Goal: Transaction & Acquisition: Purchase product/service

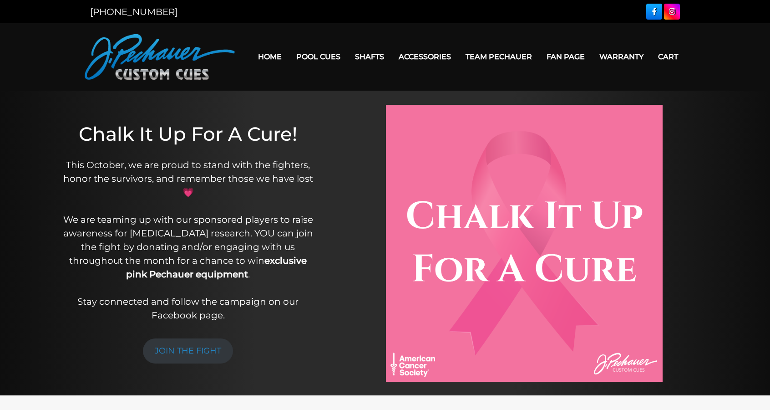
click at [316, 59] on link "Pool Cues" at bounding box center [318, 56] width 59 height 23
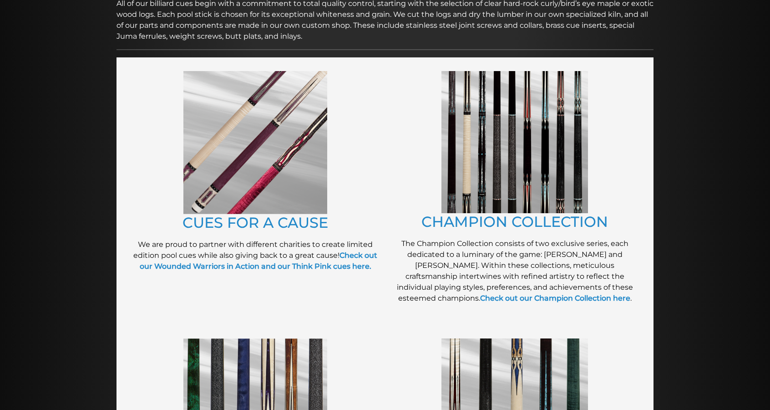
scroll to position [162, 0]
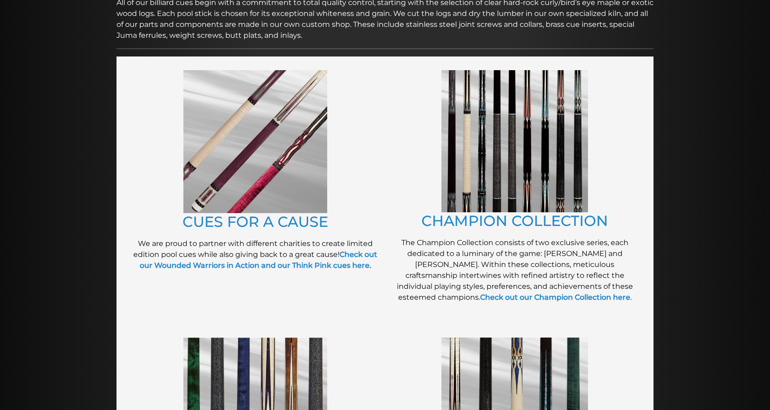
click at [210, 170] on img at bounding box center [255, 141] width 144 height 143
click at [581, 178] on img at bounding box center [514, 141] width 147 height 142
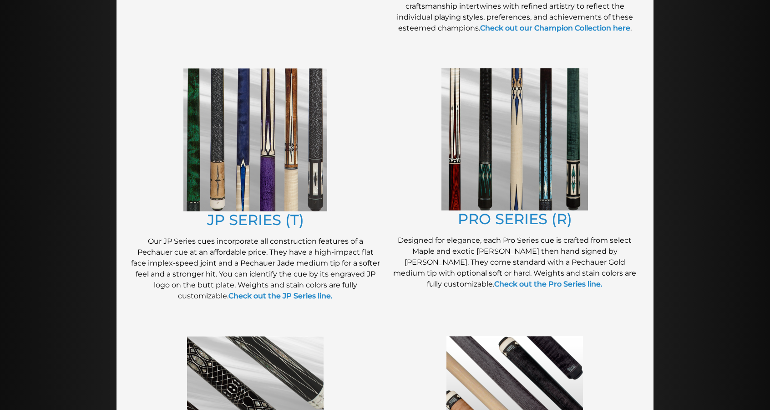
scroll to position [430, 0]
click at [247, 204] on img at bounding box center [255, 139] width 144 height 143
click at [506, 226] on link "PRO SERIES (R)" at bounding box center [515, 219] width 114 height 18
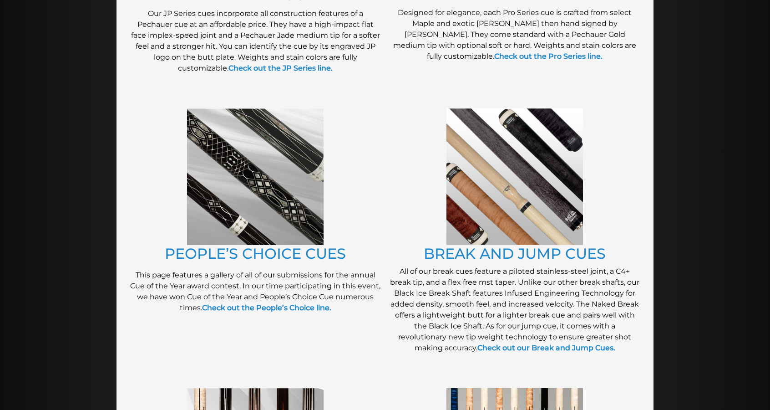
scroll to position [654, 0]
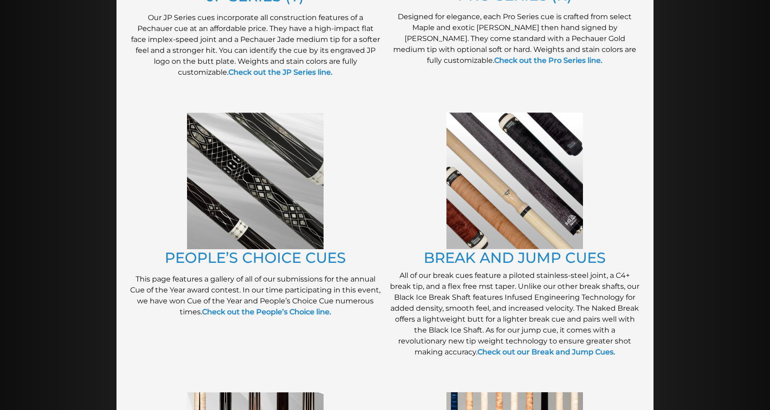
click at [145, 240] on figure at bounding box center [255, 180] width 250 height 137
click at [188, 242] on img at bounding box center [255, 180] width 137 height 137
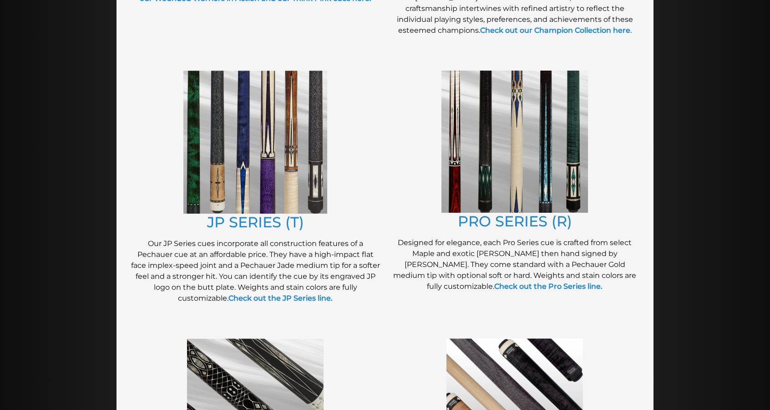
scroll to position [427, 0]
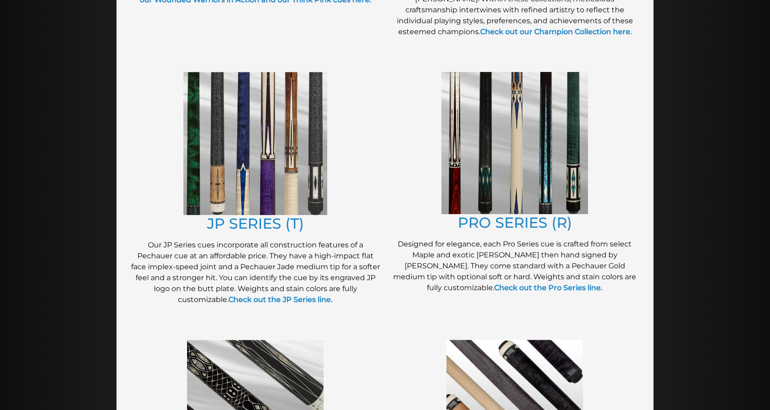
click at [460, 209] on img at bounding box center [514, 143] width 147 height 142
click at [464, 191] on img at bounding box center [514, 143] width 147 height 142
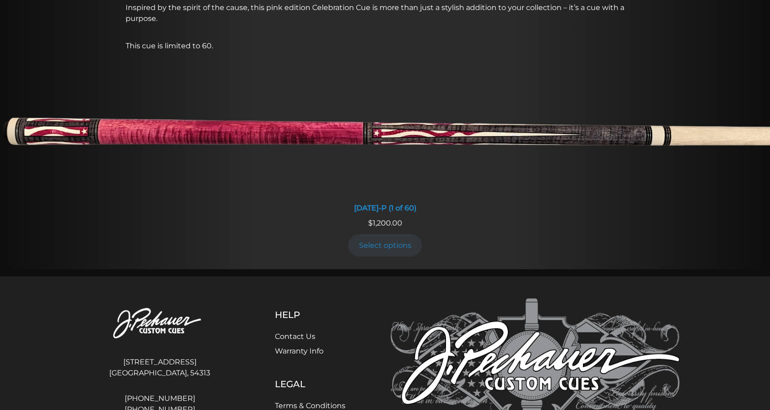
scroll to position [776, 0]
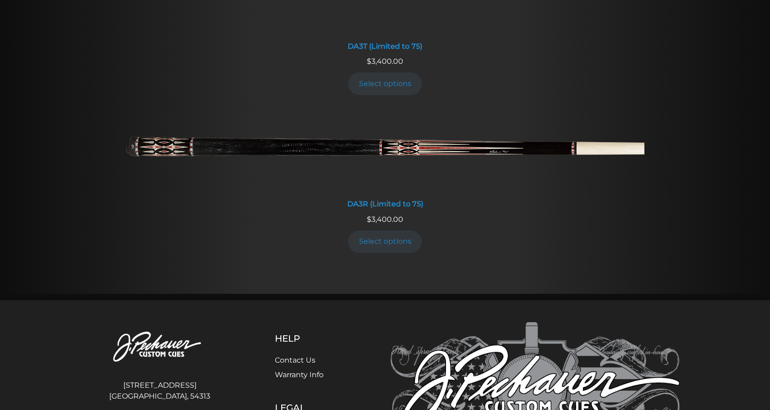
scroll to position [1710, 0]
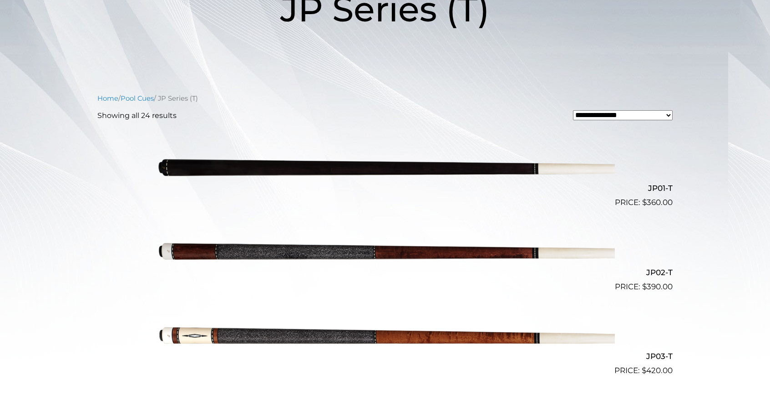
scroll to position [166, 0]
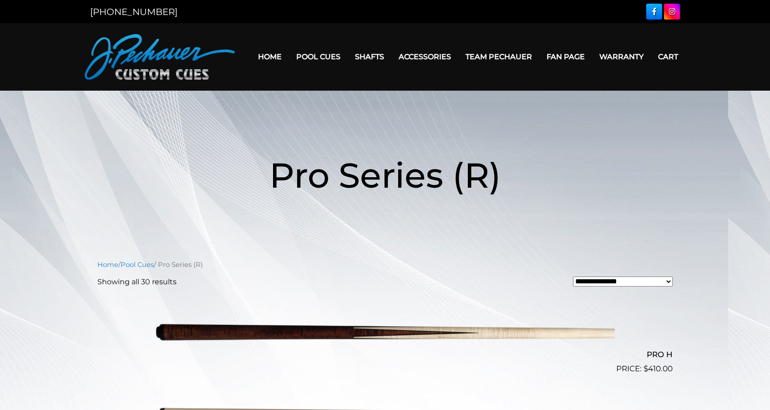
click at [193, 330] on img at bounding box center [385, 332] width 460 height 76
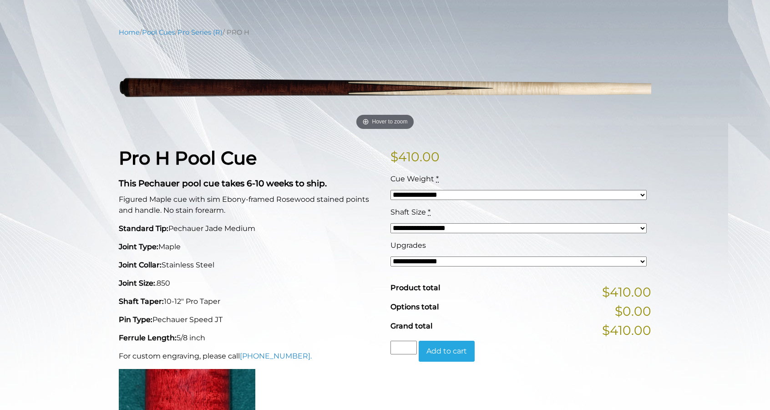
scroll to position [95, 0]
click at [425, 198] on select "**********" at bounding box center [518, 195] width 256 height 10
select select "*****"
click at [402, 231] on select "**********" at bounding box center [518, 228] width 256 height 10
click at [343, 259] on p "Joint Collar: Stainless Steel" at bounding box center [249, 264] width 261 height 11
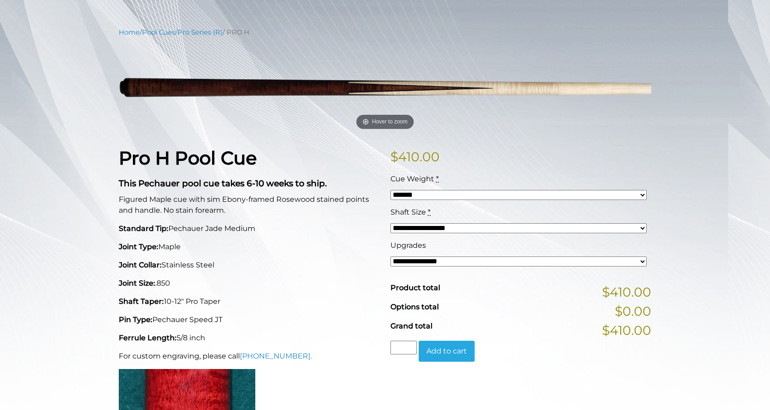
click at [395, 263] on select "**********" at bounding box center [518, 261] width 256 height 10
click at [344, 251] on p "Joint Type: Maple" at bounding box center [249, 246] width 261 height 11
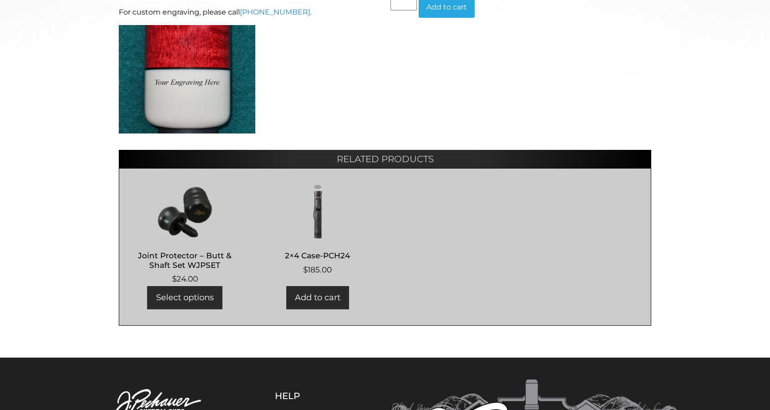
scroll to position [439, 0]
click at [161, 297] on link "Select options" at bounding box center [184, 297] width 75 height 23
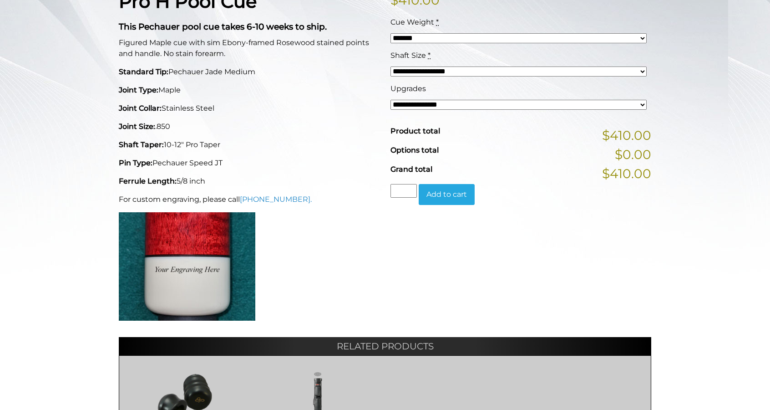
scroll to position [228, 0]
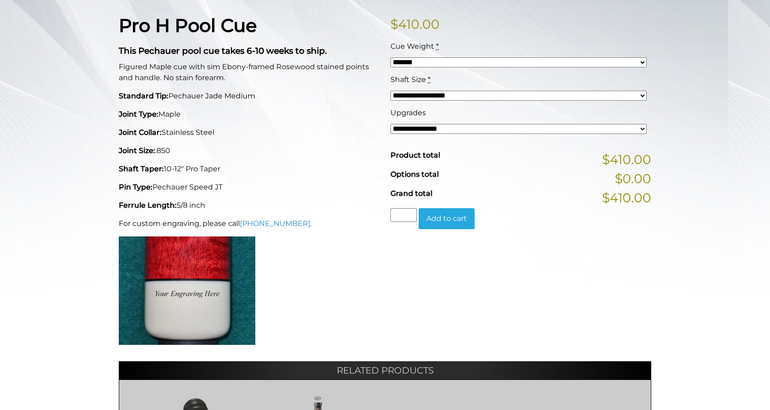
click at [456, 215] on button "Add to cart" at bounding box center [447, 218] width 56 height 21
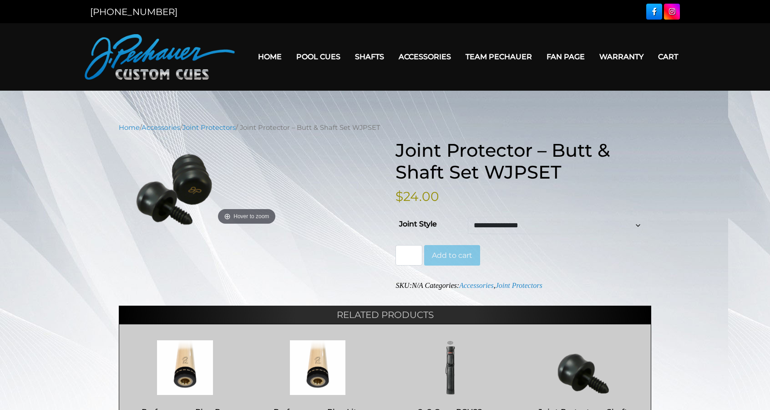
click at [450, 257] on button "Add to cart" at bounding box center [452, 255] width 56 height 21
click at [451, 254] on button "Add to cart" at bounding box center [452, 255] width 56 height 21
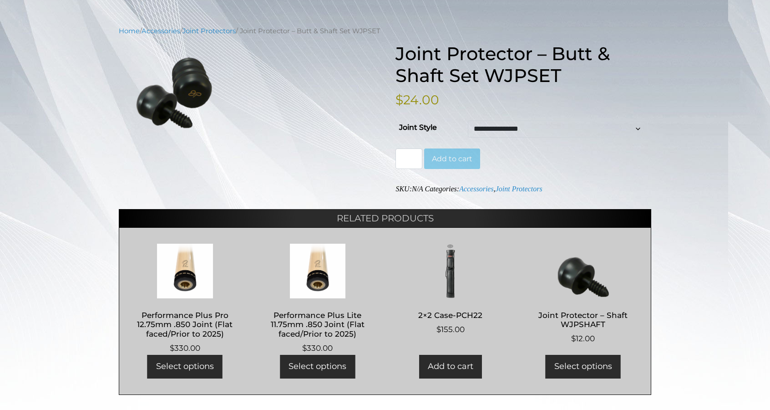
scroll to position [98, 0]
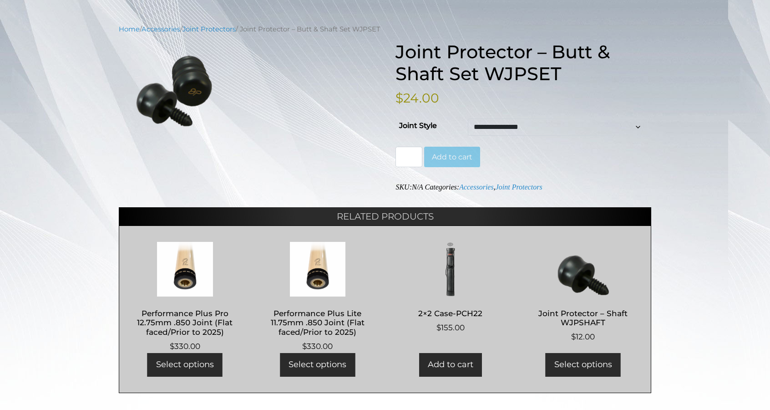
click at [568, 367] on link "Select options" at bounding box center [583, 364] width 75 height 23
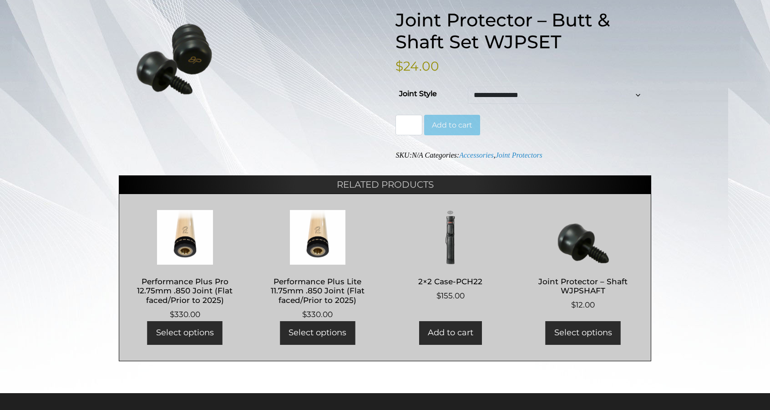
scroll to position [137, 0]
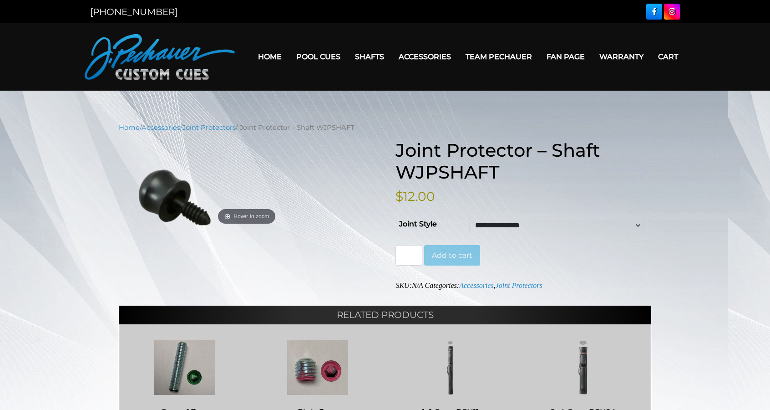
click at [675, 59] on link "Cart" at bounding box center [668, 56] width 35 height 23
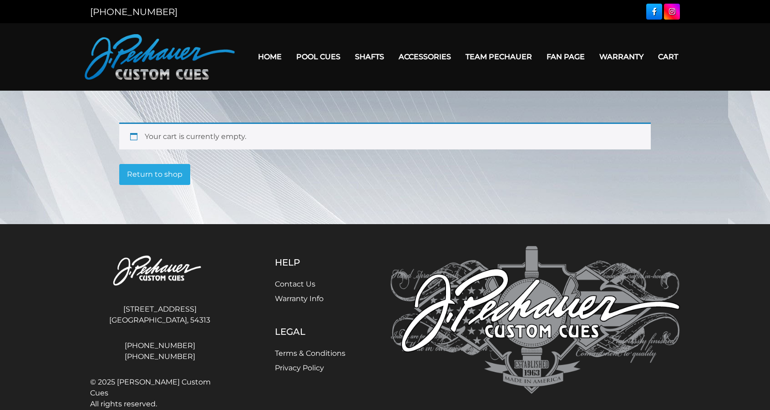
click at [132, 176] on link "Return to shop" at bounding box center [154, 174] width 71 height 21
click at [137, 177] on link "Return to shop" at bounding box center [154, 174] width 71 height 21
click at [5, 277] on footer "[STREET_ADDRESS] [GEOGRAPHIC_DATA], [GEOGRAPHIC_DATA], 54313 [PHONE_NUMBER] [PH…" at bounding box center [385, 329] width 770 height 211
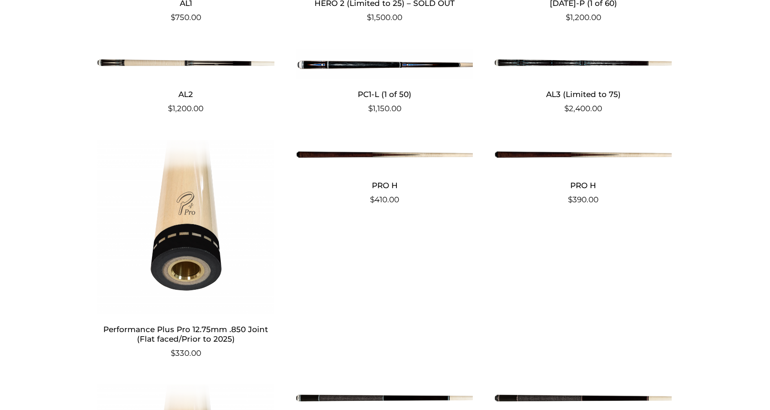
scroll to position [943, 0]
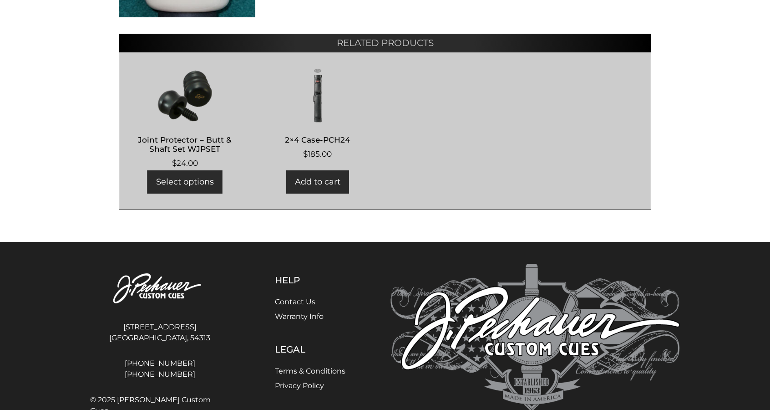
scroll to position [617, 0]
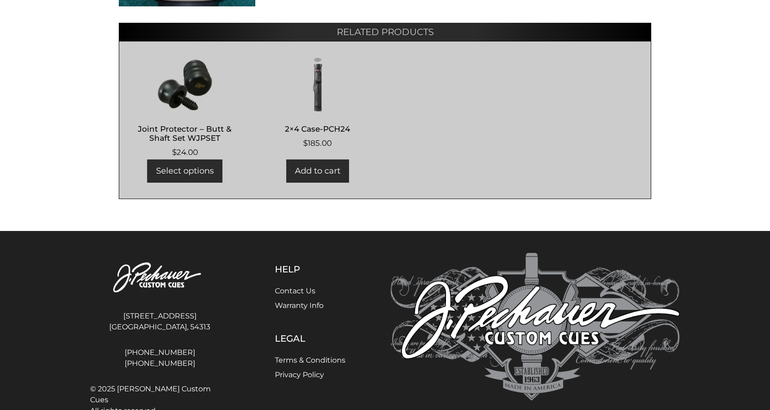
click at [164, 166] on link "Select options" at bounding box center [184, 170] width 75 height 23
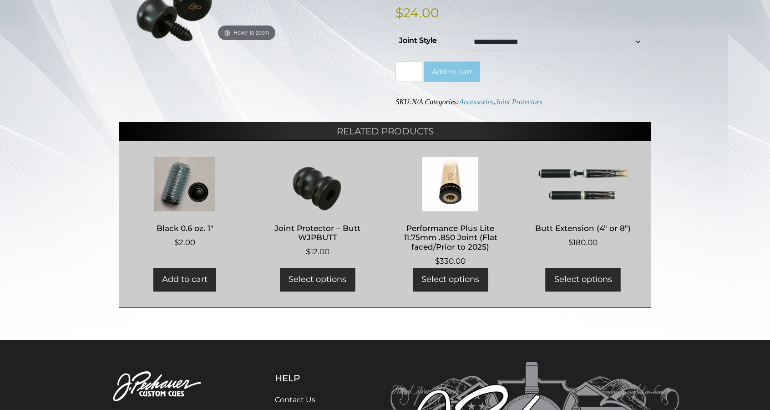
scroll to position [184, 0]
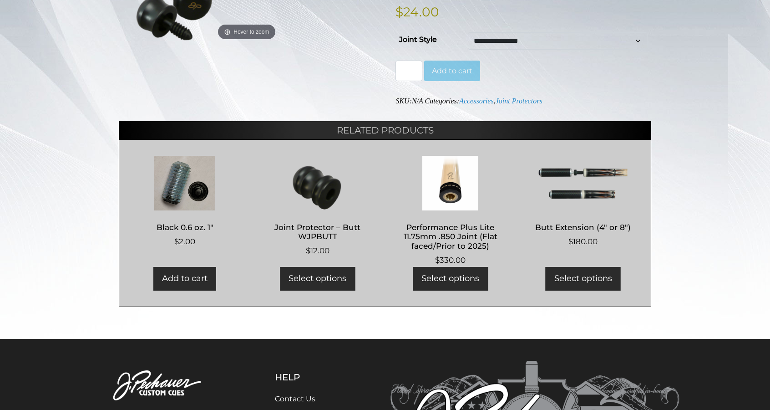
click at [310, 280] on link "Select options" at bounding box center [317, 278] width 75 height 23
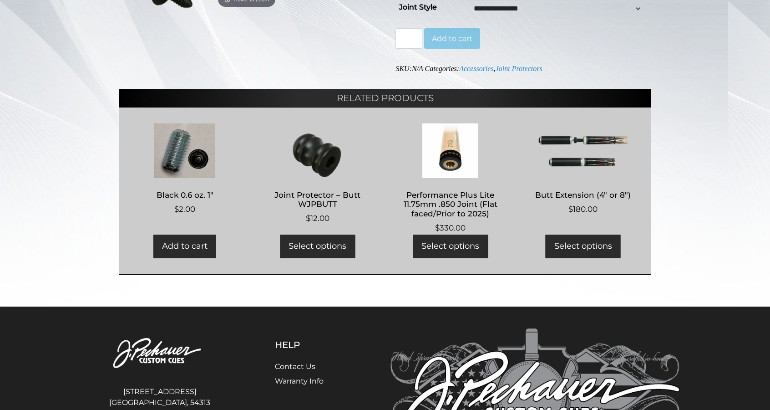
scroll to position [223, 0]
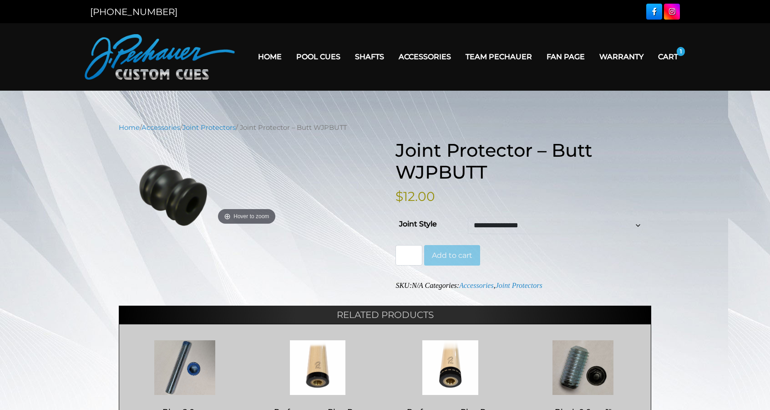
click at [446, 258] on button "Add to cart" at bounding box center [452, 255] width 56 height 21
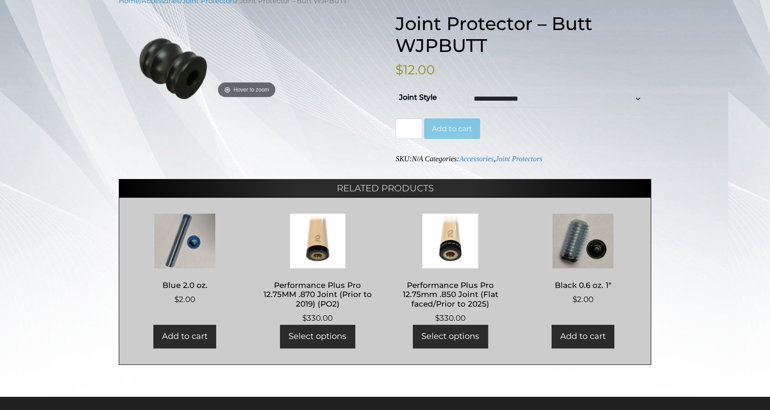
scroll to position [126, 0]
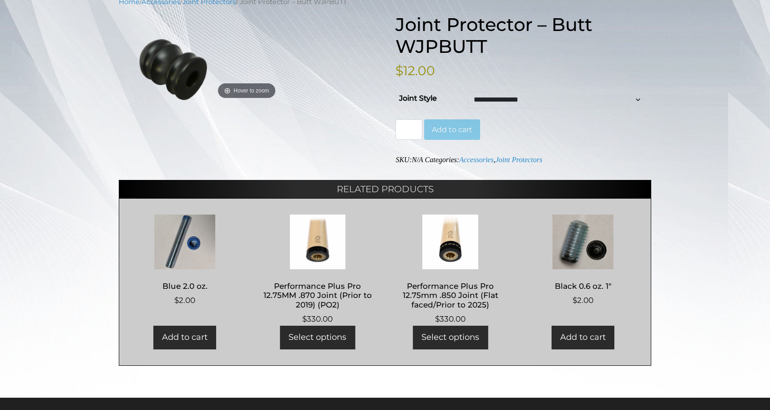
click at [564, 340] on link "Add to cart" at bounding box center [583, 336] width 63 height 23
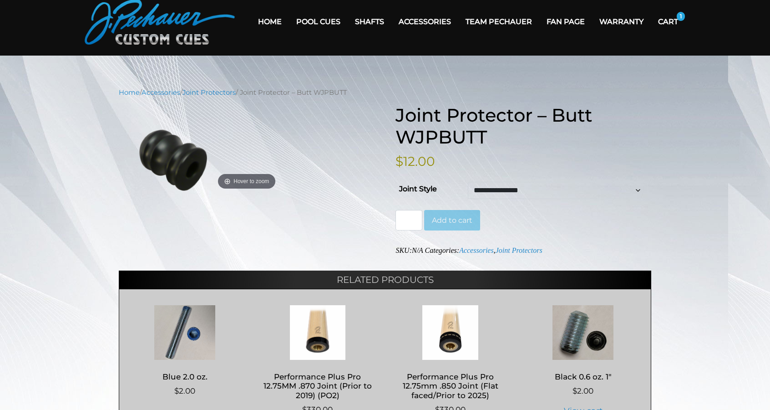
scroll to position [0, 0]
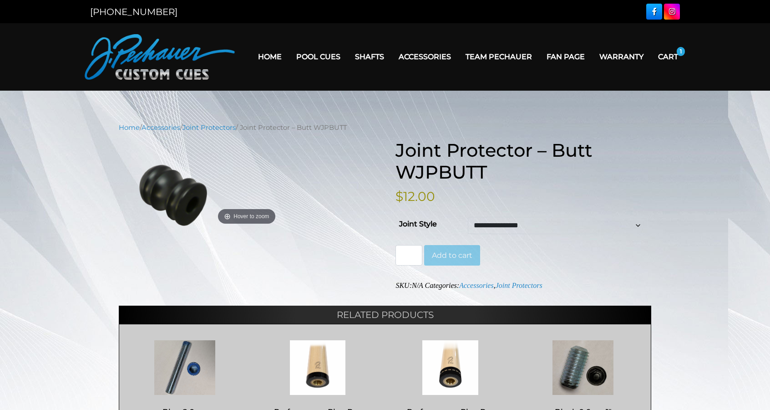
click at [437, 250] on button "Add to cart" at bounding box center [452, 255] width 56 height 21
click at [674, 56] on link "Cart" at bounding box center [668, 56] width 35 height 23
click at [665, 53] on link "Cart" at bounding box center [668, 56] width 35 height 23
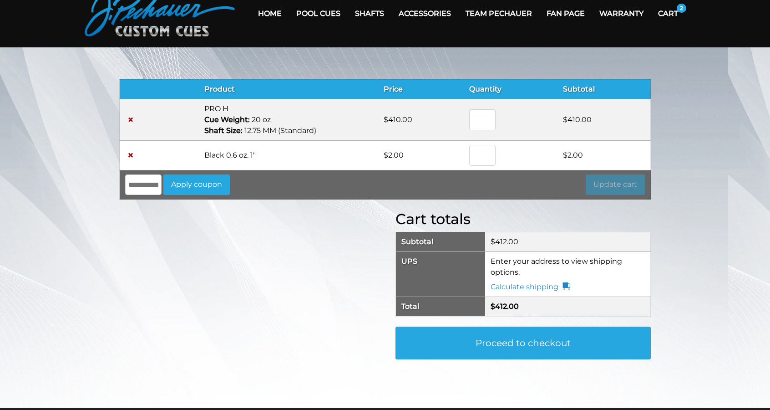
click at [423, 344] on link "Proceed to checkout" at bounding box center [522, 342] width 255 height 33
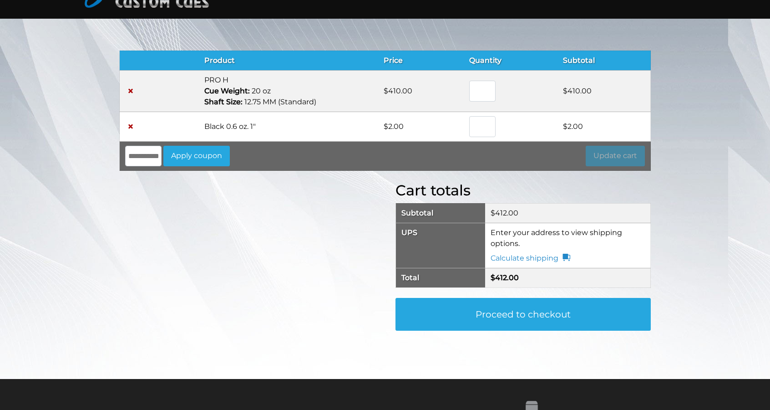
scroll to position [81, 0]
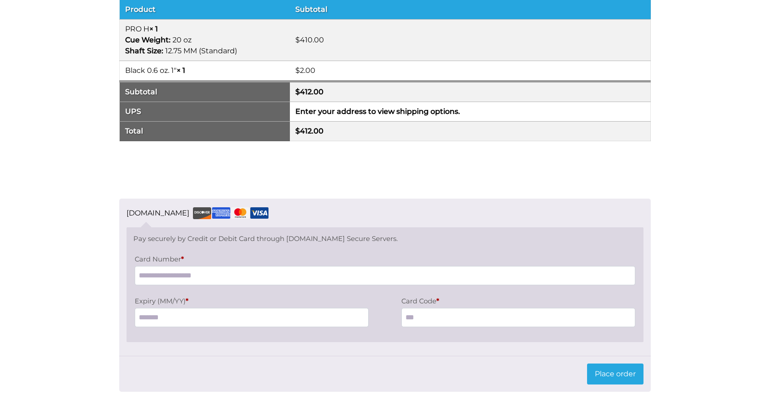
scroll to position [575, 0]
